Goal: Complete application form

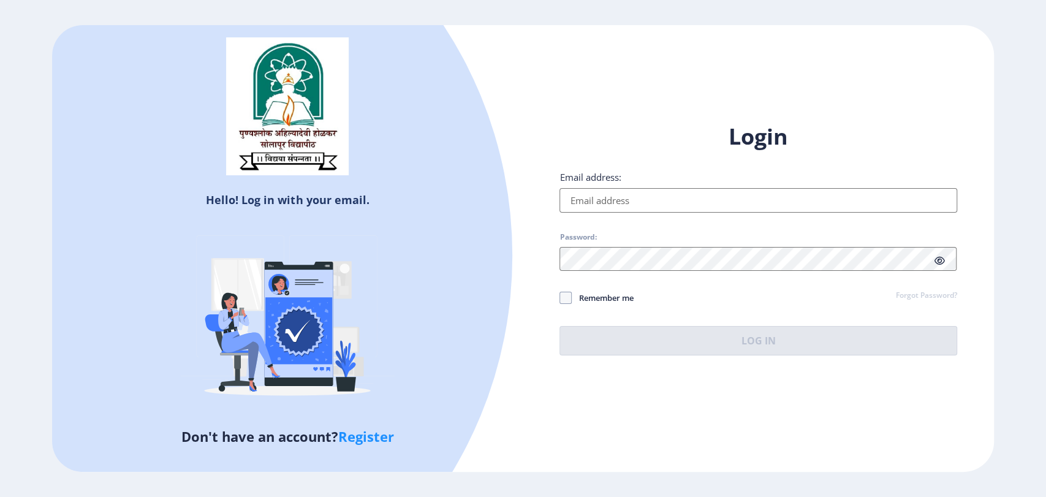
type input "[EMAIL_ADDRESS][DOMAIN_NAME]"
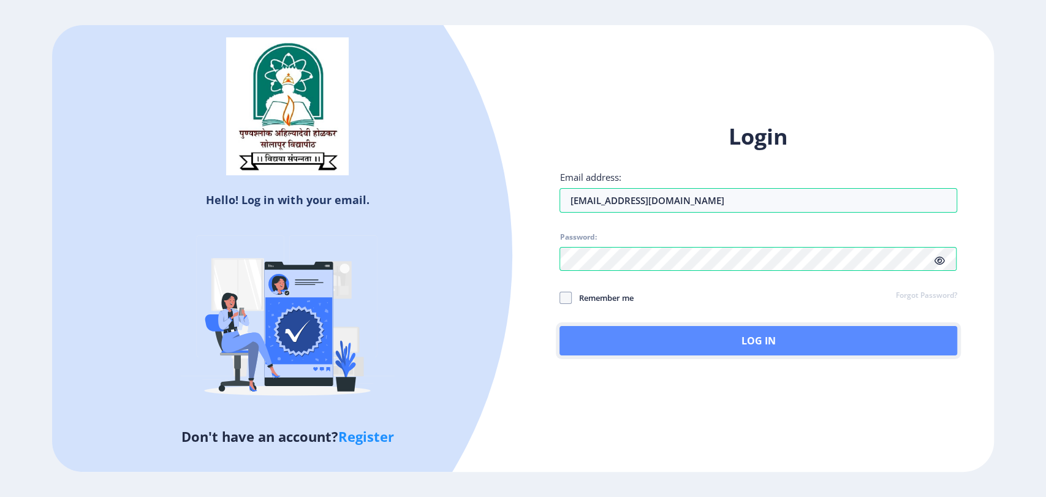
click at [684, 343] on button "Log In" at bounding box center [757, 340] width 397 height 29
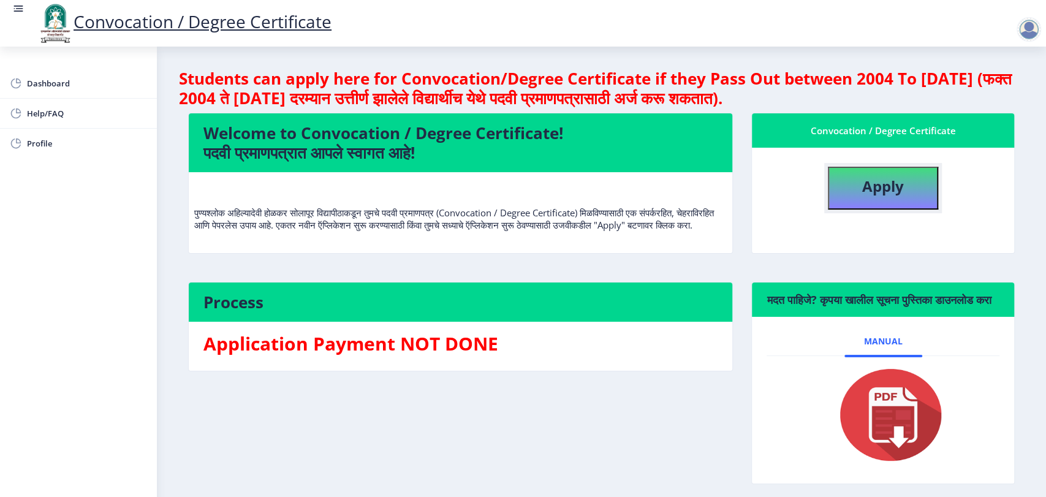
click at [839, 195] on button "Apply" at bounding box center [883, 188] width 110 height 43
select select
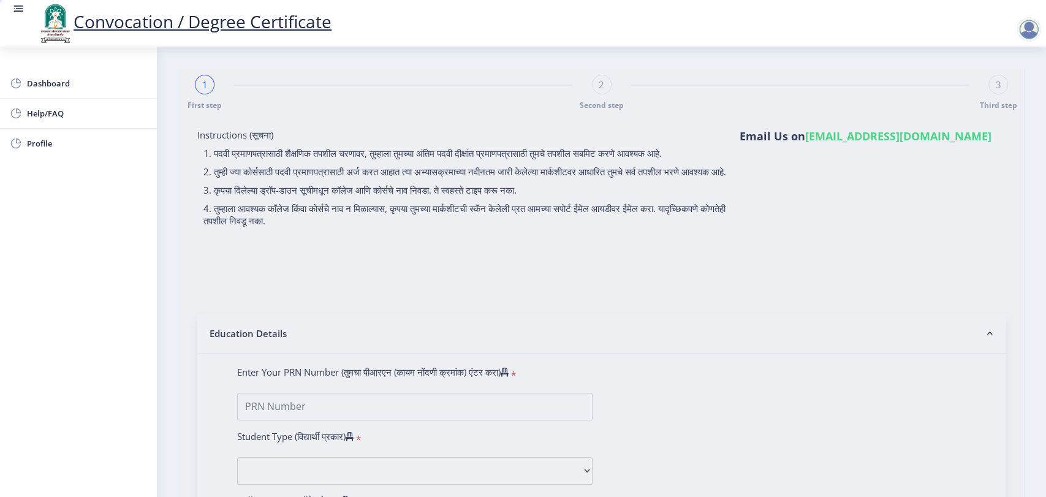
type input "Waghmare Rohan Sanjay"
type input "Shardha"
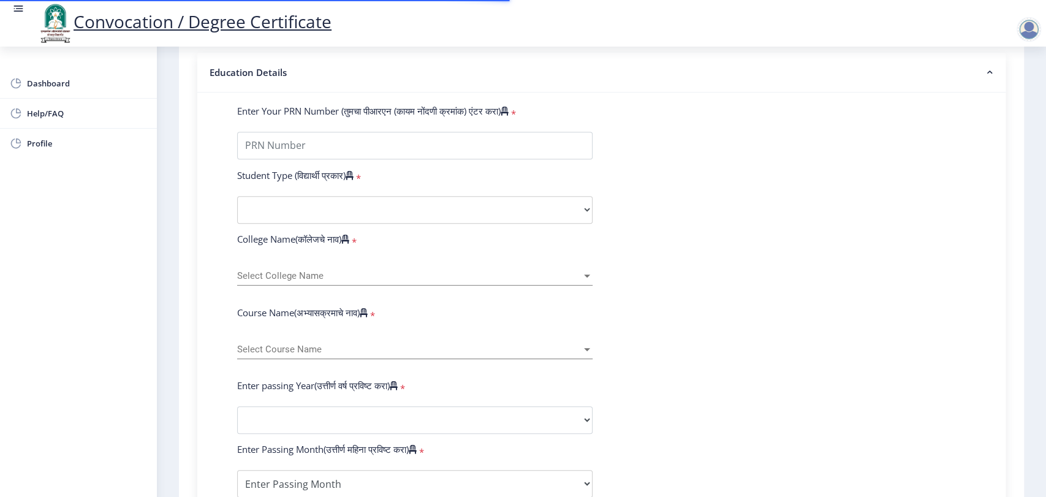
scroll to position [272, 0]
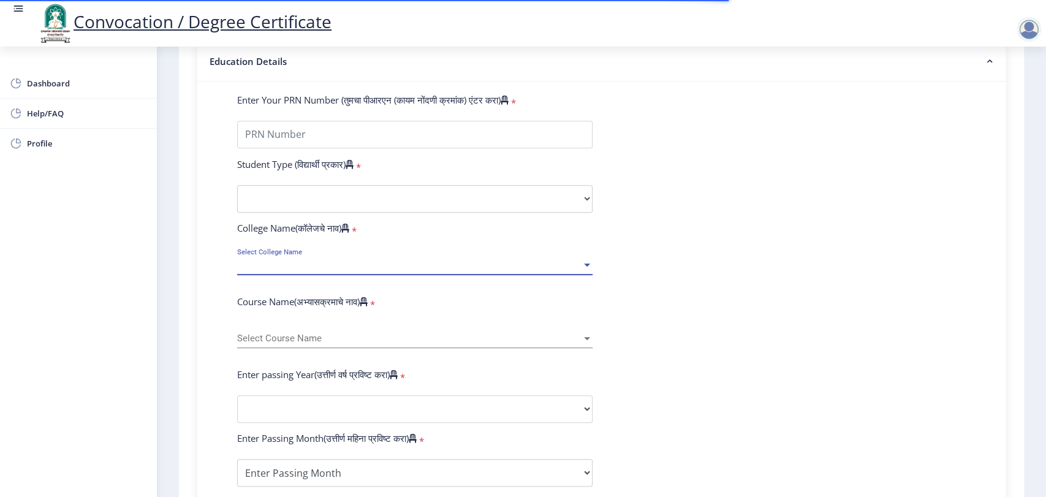
click at [328, 270] on span "Select College Name" at bounding box center [409, 265] width 344 height 10
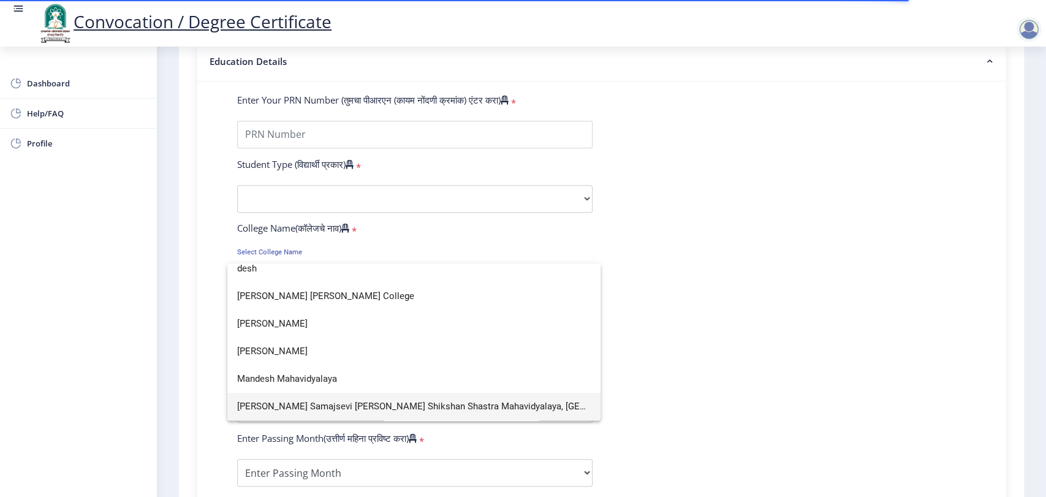
scroll to position [7, 0]
type input "desh"
click at [325, 294] on span "Deshbhakta Harinarayan Bankatlal Soni College" at bounding box center [414, 298] width 354 height 28
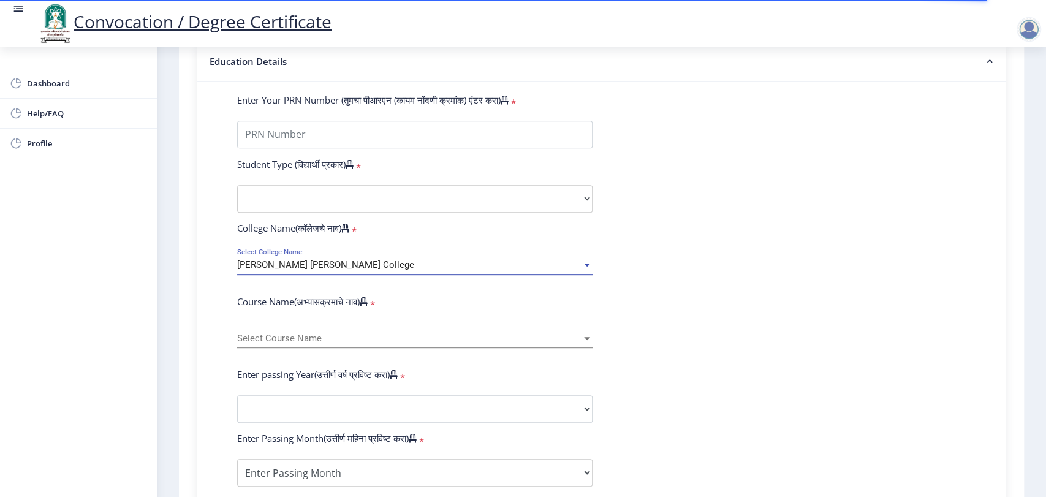
click at [347, 344] on span "Select Course Name" at bounding box center [409, 338] width 344 height 10
